Goal: Information Seeking & Learning: Understand process/instructions

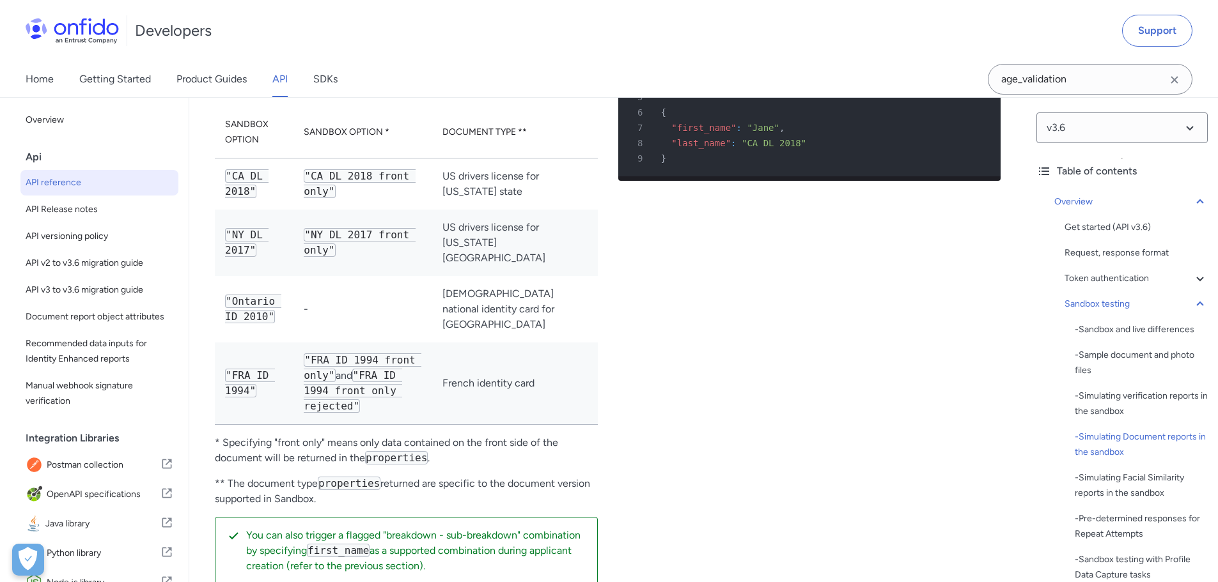
scroll to position [3835, 0]
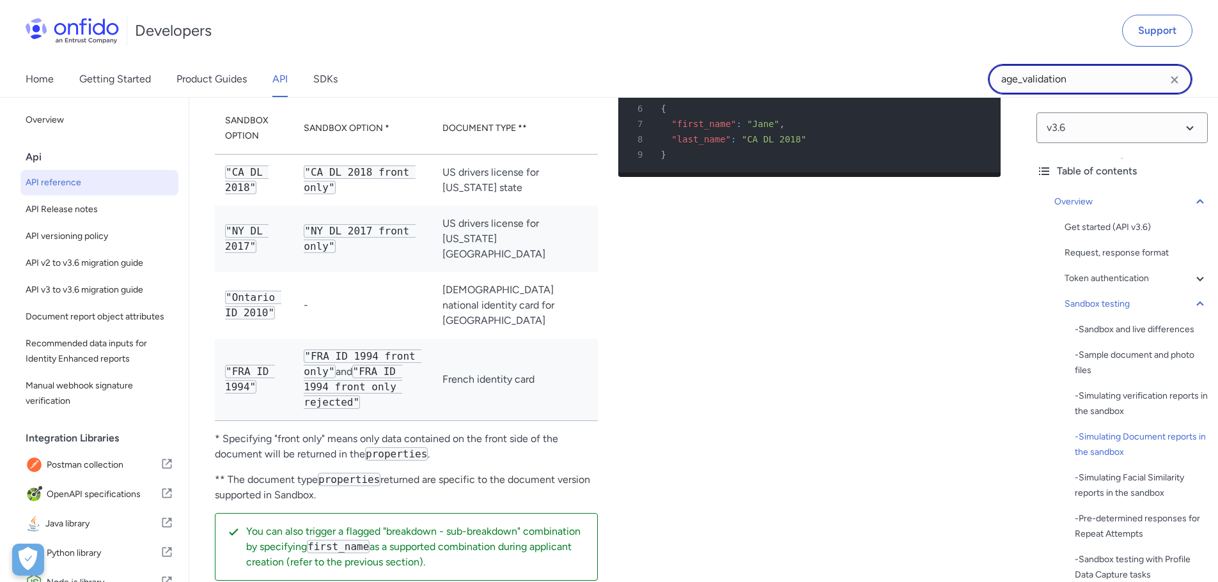
click at [1070, 77] on input "age_validation" at bounding box center [1090, 79] width 205 height 31
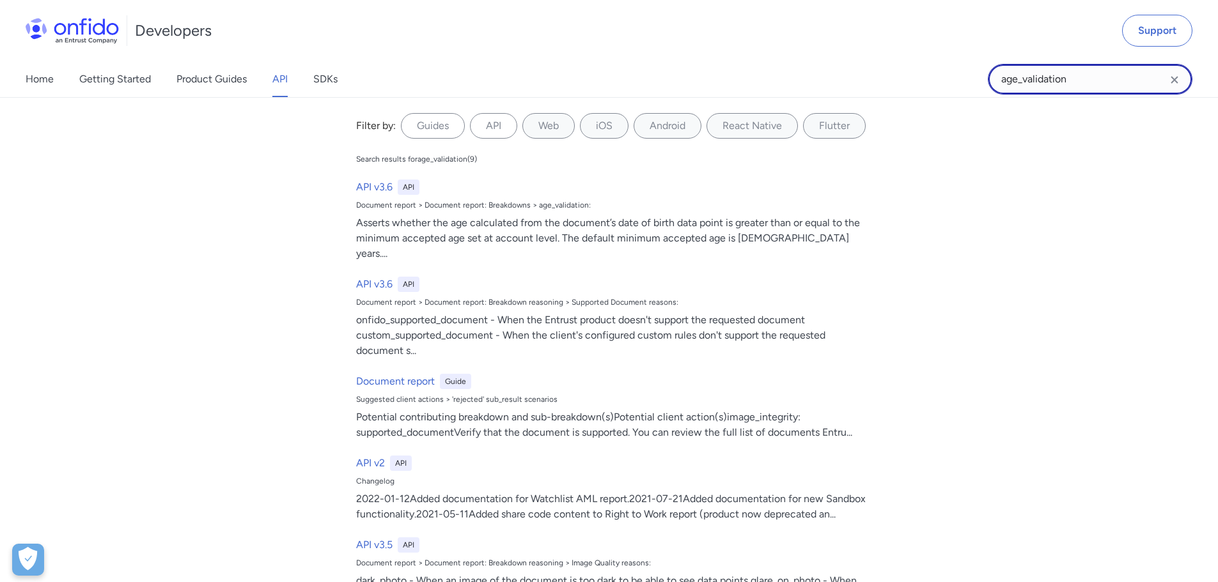
drag, startPoint x: 1079, startPoint y: 74, endPoint x: 971, endPoint y: 76, distance: 108.0
click at [971, 76] on div "Home Getting Started Product Guides API SDKs age_validation age_validation Filt…" at bounding box center [609, 79] width 1218 height 36
type input "status"
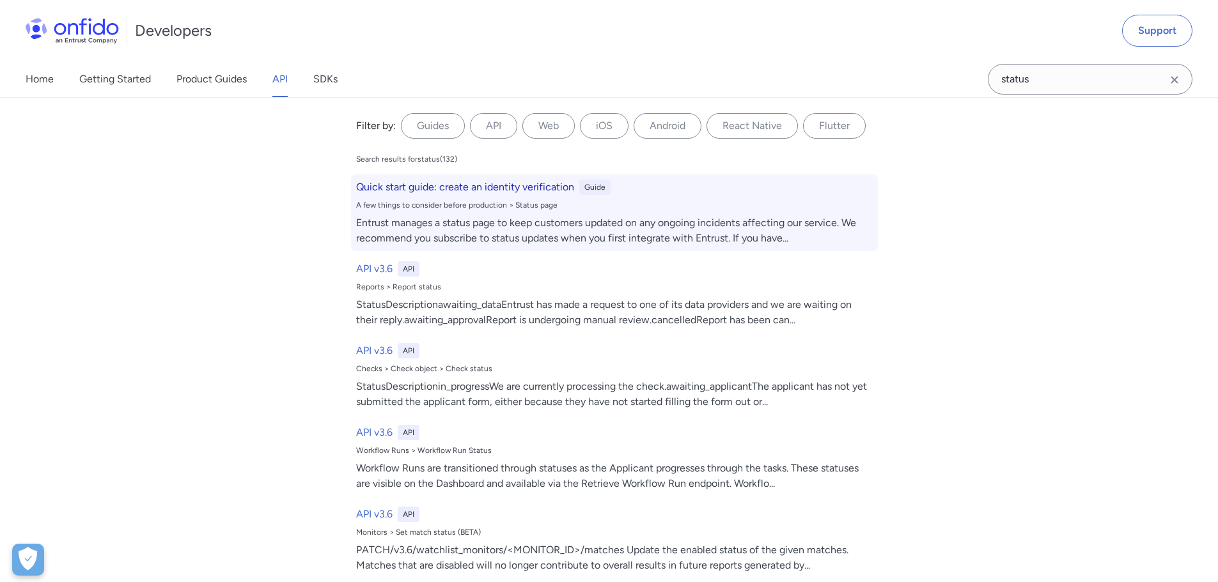
click at [439, 190] on h6 "Quick start guide: create an identity verification" at bounding box center [465, 187] width 218 height 15
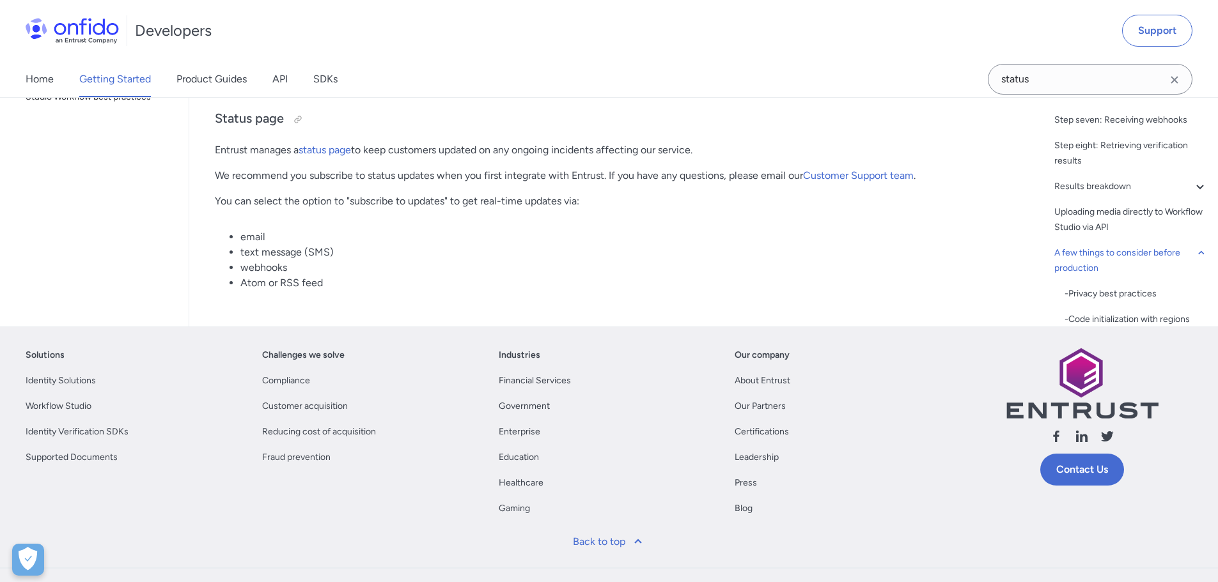
select select "http"
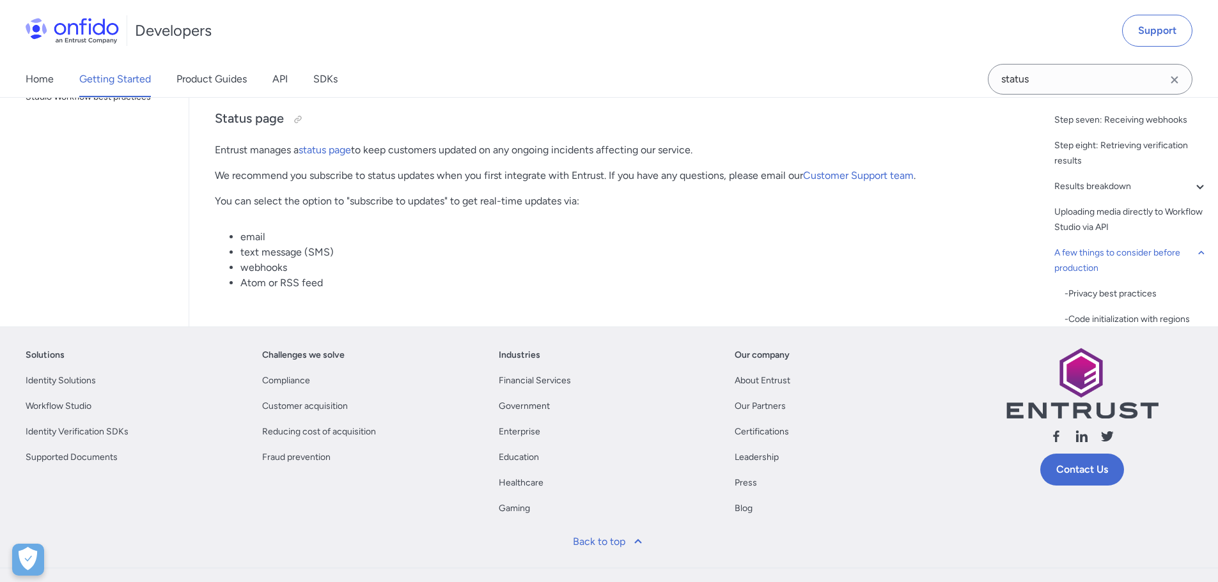
select select "http"
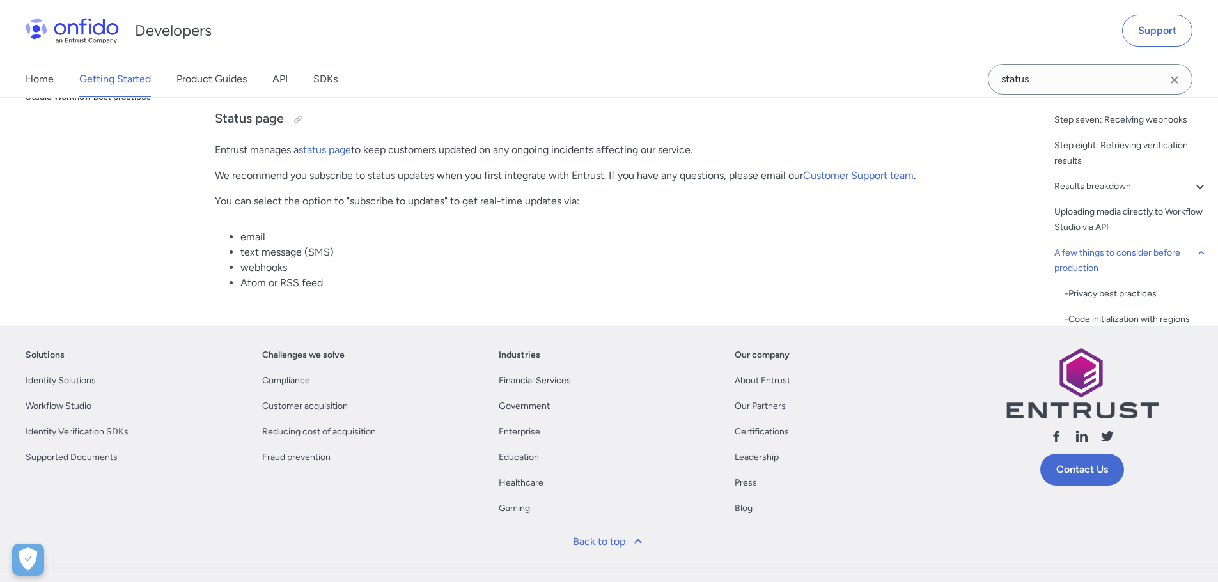
select select "http"
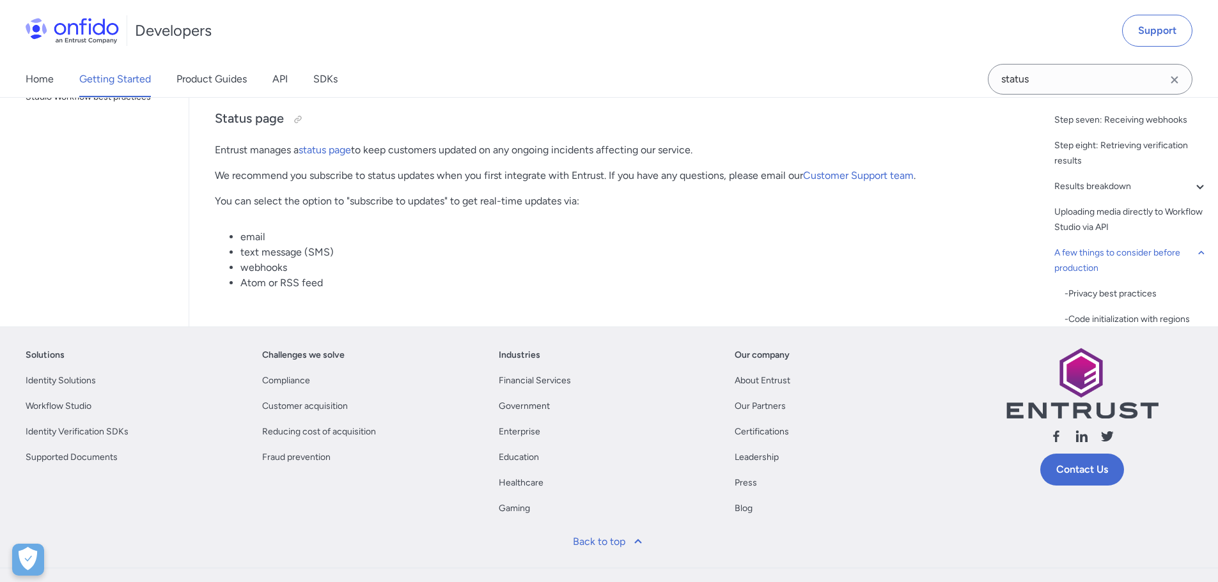
select select "http"
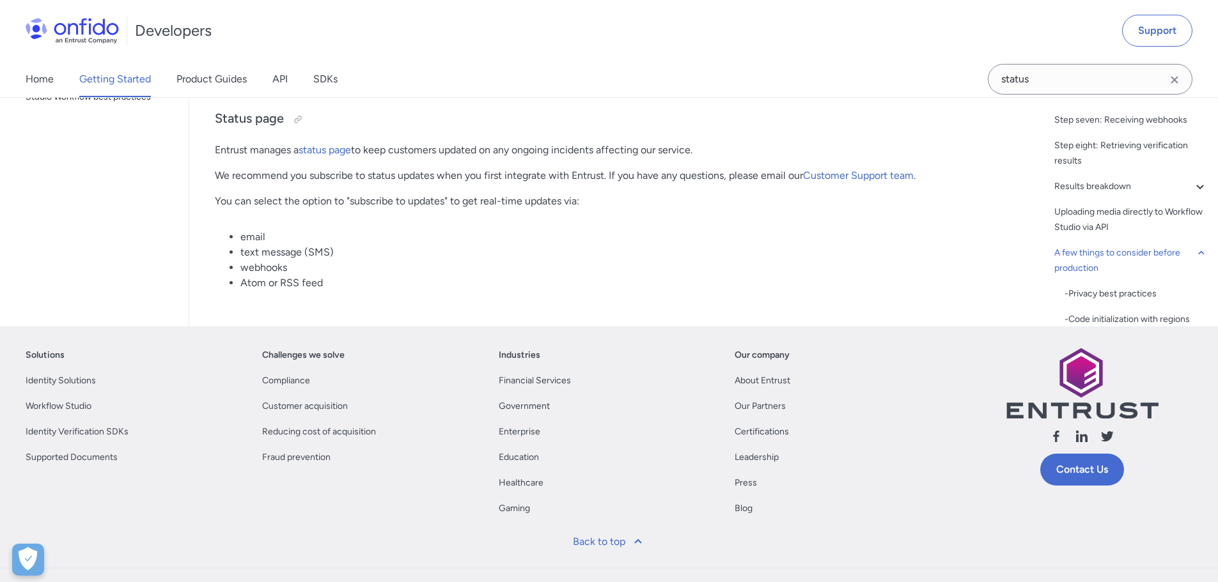
select select "http"
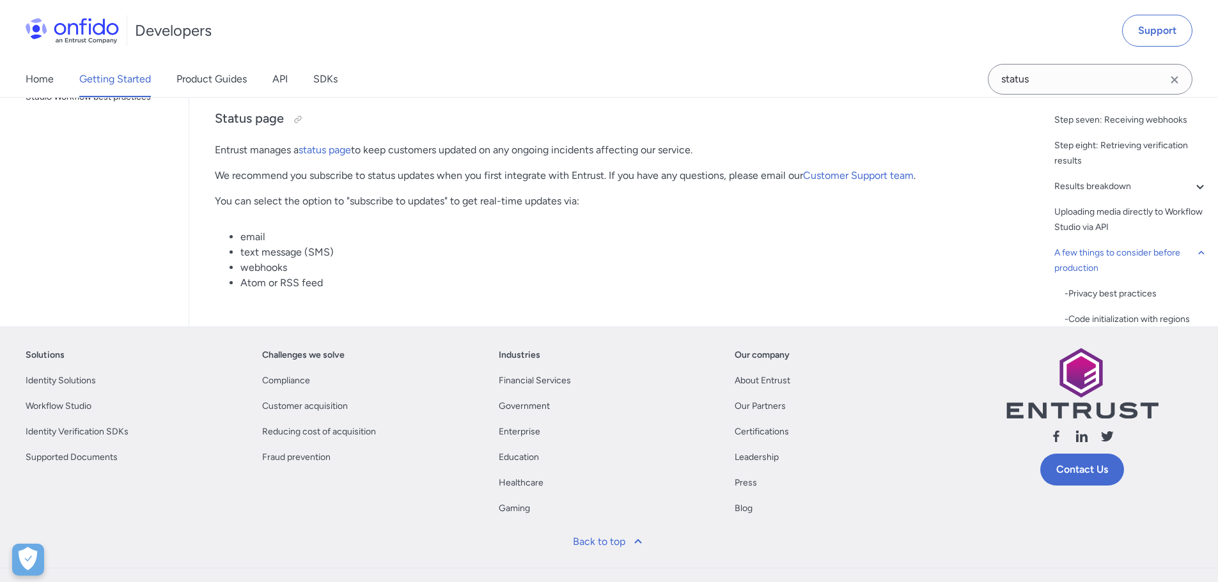
select select "http"
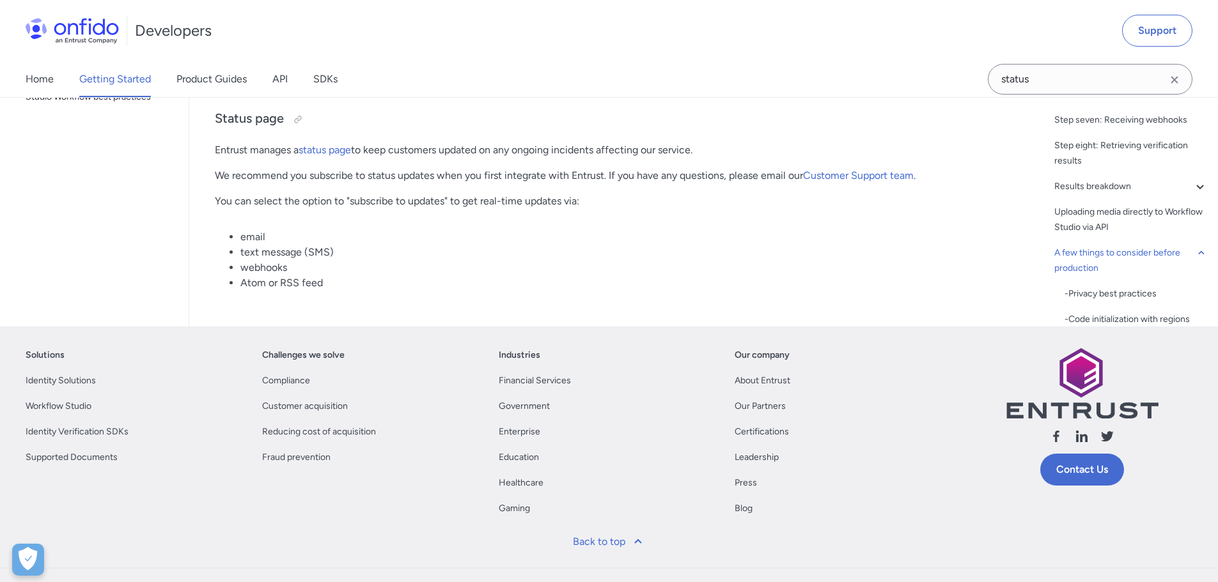
select select "http"
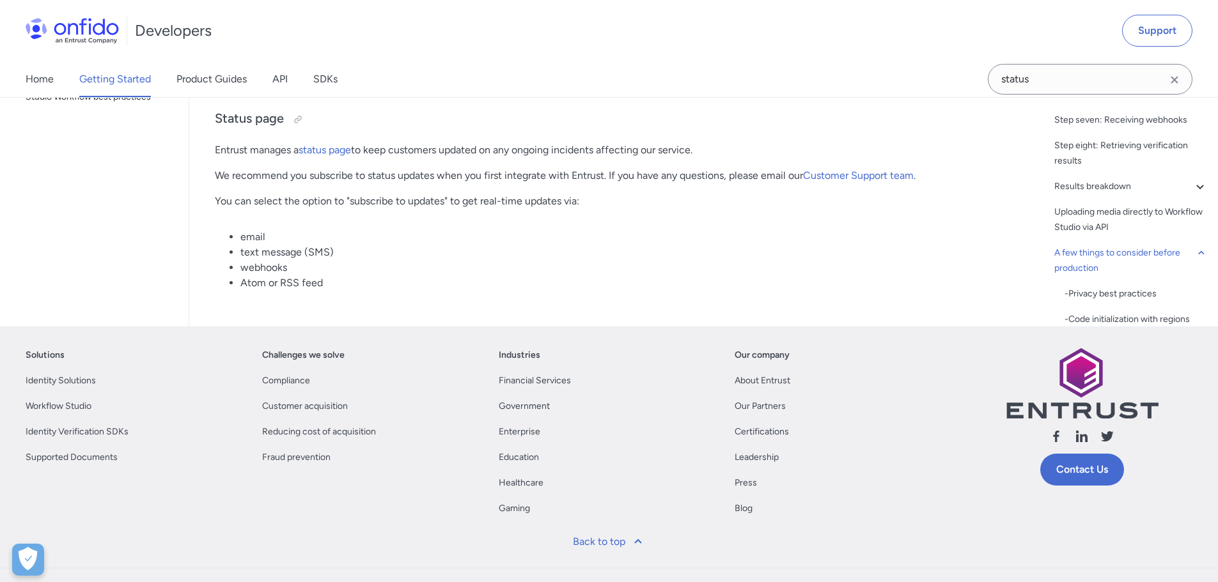
select select "http"
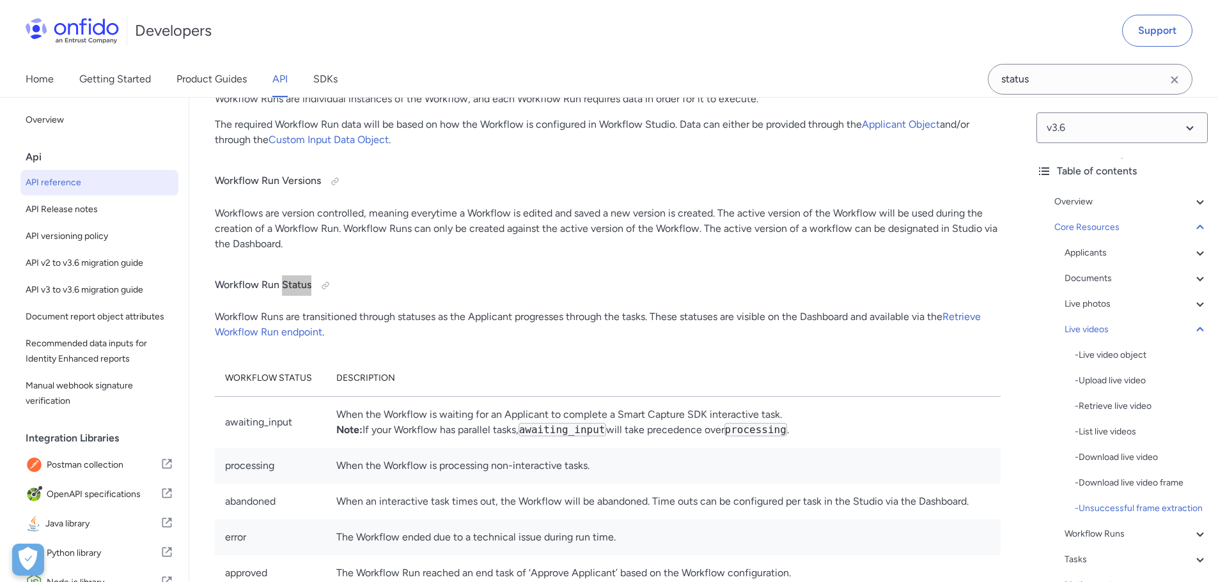
scroll to position [27262, 0]
